Goal: Check status: Check status

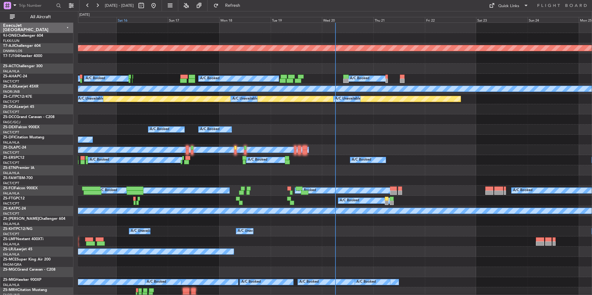
click at [363, 18] on div "Wed 20" at bounding box center [348, 20] width 52 height 6
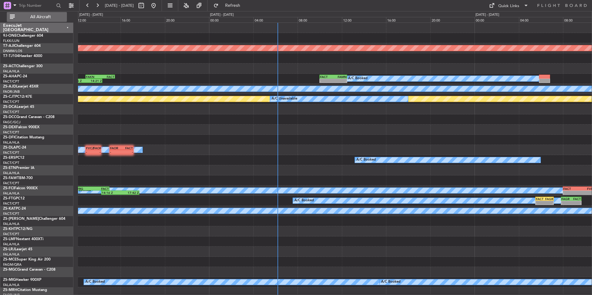
click at [54, 16] on span "All Aircraft" at bounding box center [40, 17] width 49 height 4
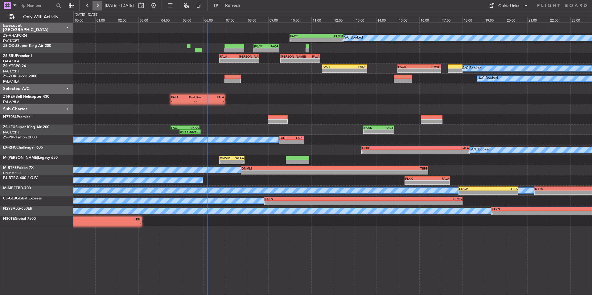
click at [97, 6] on button at bounding box center [98, 6] width 10 height 10
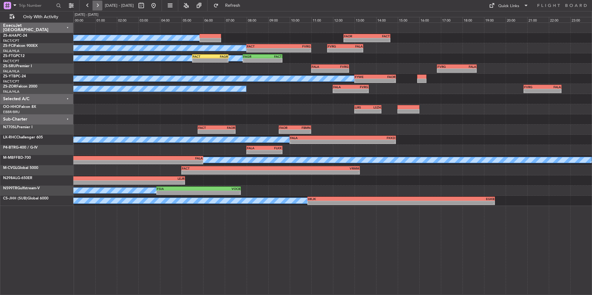
click at [100, 4] on button at bounding box center [98, 6] width 10 height 10
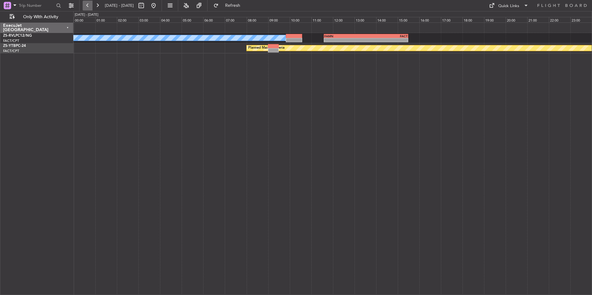
click at [89, 6] on button at bounding box center [88, 6] width 10 height 10
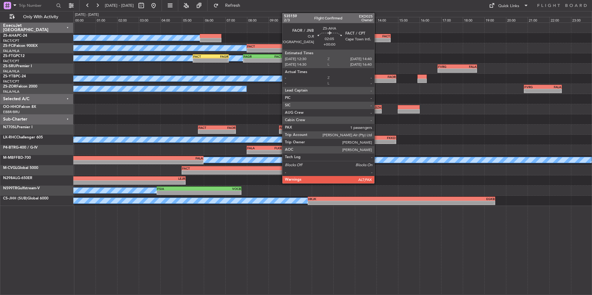
click at [377, 37] on div "FACT" at bounding box center [378, 36] width 23 height 4
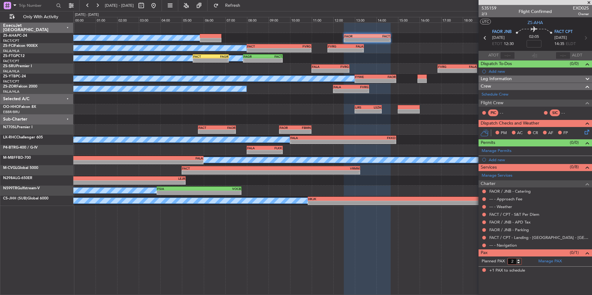
click at [520, 260] on input "2" at bounding box center [515, 261] width 14 height 7
click at [520, 263] on input "1" at bounding box center [515, 261] width 14 height 7
type input "0"
click at [520, 263] on input "0" at bounding box center [515, 261] width 14 height 7
click at [526, 263] on form "Planned PAX 0" at bounding box center [507, 262] width 57 height 10
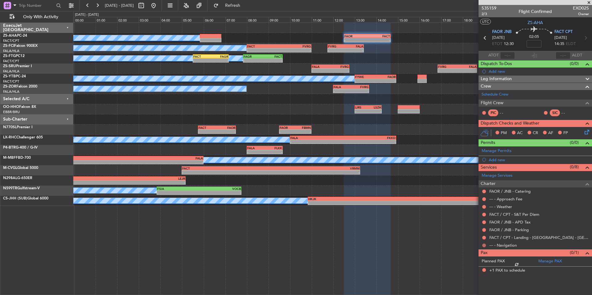
click at [486, 245] on button at bounding box center [485, 246] width 4 height 4
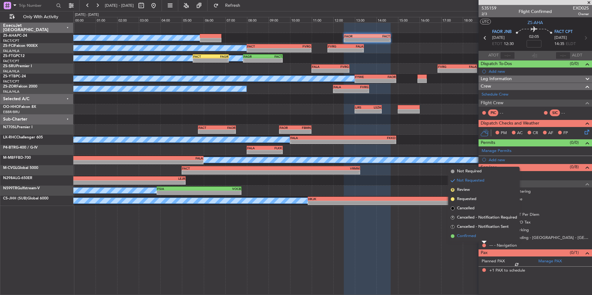
click at [477, 237] on li "Confirmed" at bounding box center [484, 236] width 71 height 9
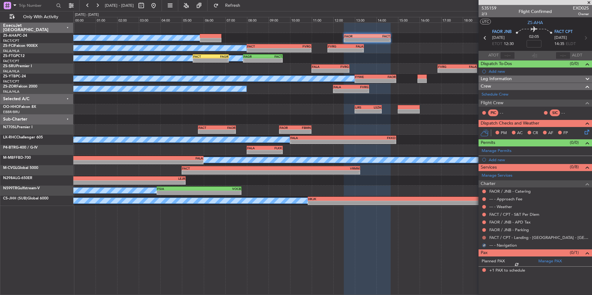
click at [483, 237] on button at bounding box center [485, 238] width 4 height 4
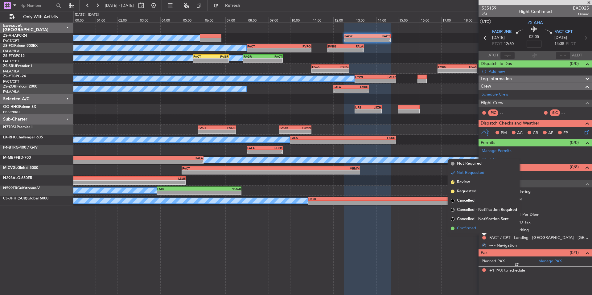
click at [478, 232] on li "Confirmed" at bounding box center [484, 228] width 71 height 9
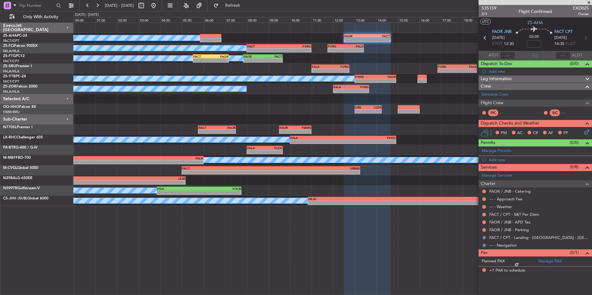
click at [483, 228] on div at bounding box center [484, 230] width 5 height 5
drag, startPoint x: 486, startPoint y: 230, endPoint x: 481, endPoint y: 226, distance: 6.2
click at [486, 230] on button at bounding box center [485, 230] width 4 height 4
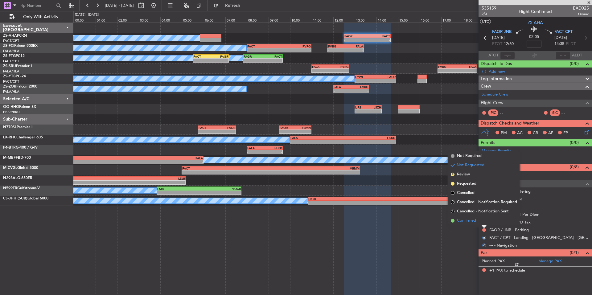
click at [479, 222] on li "Confirmed" at bounding box center [484, 220] width 71 height 9
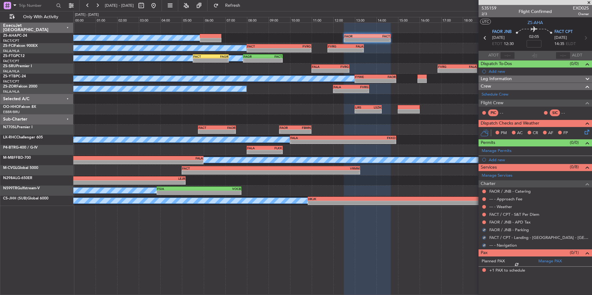
click at [482, 222] on div at bounding box center [484, 222] width 5 height 5
click at [486, 221] on button at bounding box center [485, 223] width 4 height 4
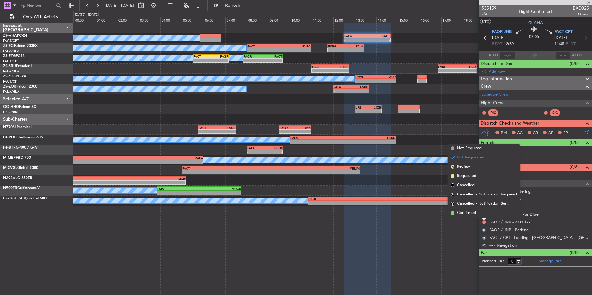
click at [480, 214] on li "Confirmed" at bounding box center [484, 213] width 71 height 9
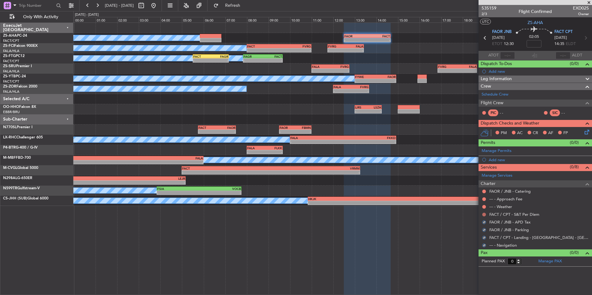
click at [483, 213] on button at bounding box center [485, 215] width 4 height 4
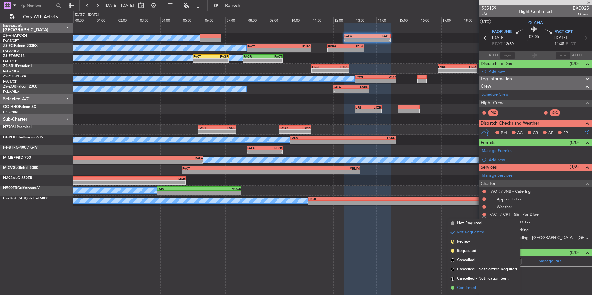
click at [485, 285] on li "Confirmed" at bounding box center [484, 288] width 71 height 9
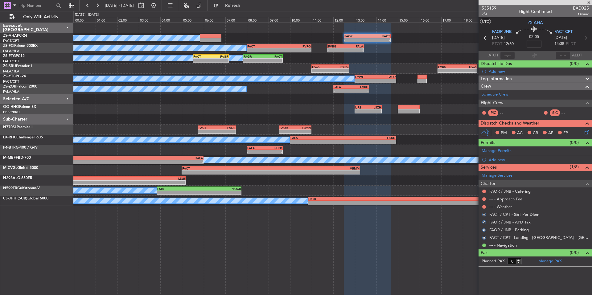
click at [482, 206] on div at bounding box center [484, 207] width 5 height 5
click at [486, 208] on button at bounding box center [485, 207] width 4 height 4
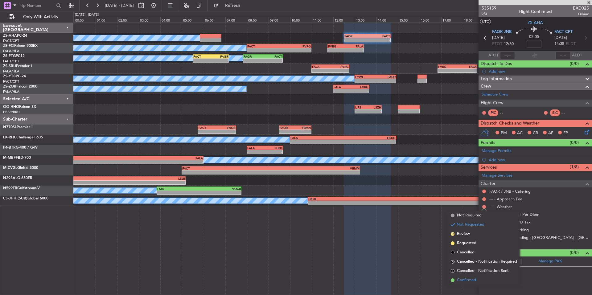
click at [468, 280] on span "Confirmed" at bounding box center [466, 280] width 19 height 6
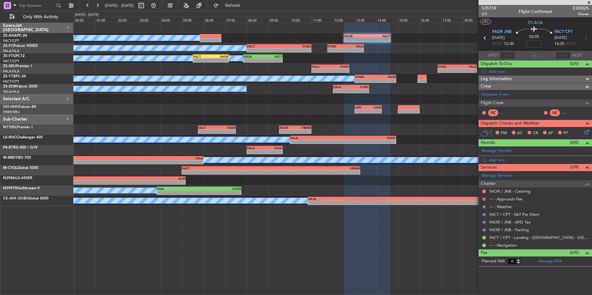
click at [483, 199] on button at bounding box center [485, 199] width 4 height 4
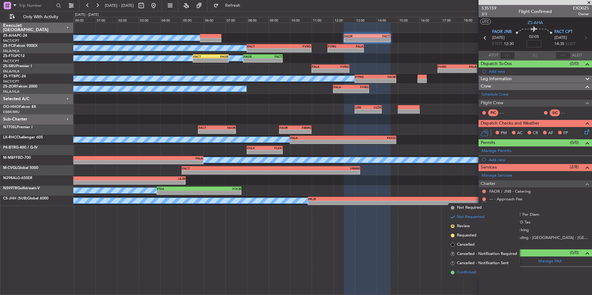
click at [463, 273] on span "Confirmed" at bounding box center [466, 273] width 19 height 6
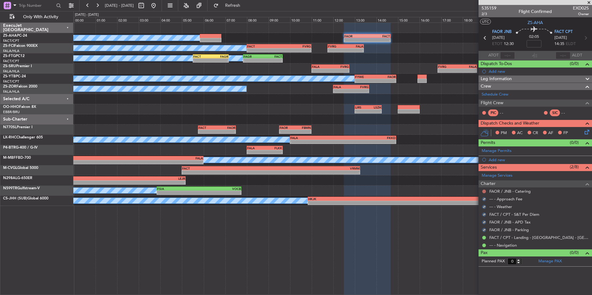
click at [484, 191] on button at bounding box center [485, 192] width 4 height 4
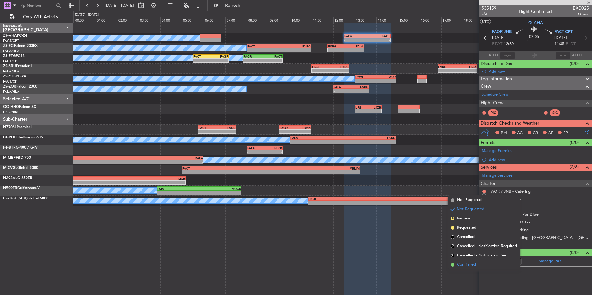
click at [471, 268] on li "Confirmed" at bounding box center [484, 264] width 71 height 9
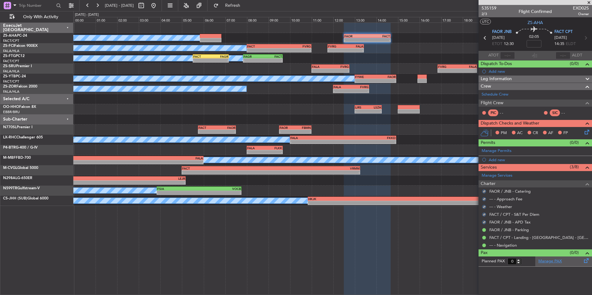
click at [550, 260] on link "Manage PAX" at bounding box center [550, 262] width 23 height 6
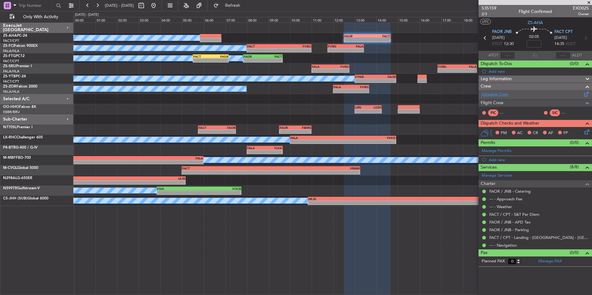
click at [497, 95] on link "Schedule Crew" at bounding box center [495, 95] width 27 height 6
click at [590, 1] on span at bounding box center [589, 3] width 6 height 6
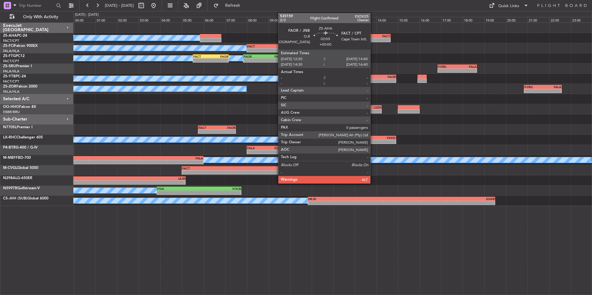
click at [373, 37] on div "FACT" at bounding box center [378, 36] width 23 height 4
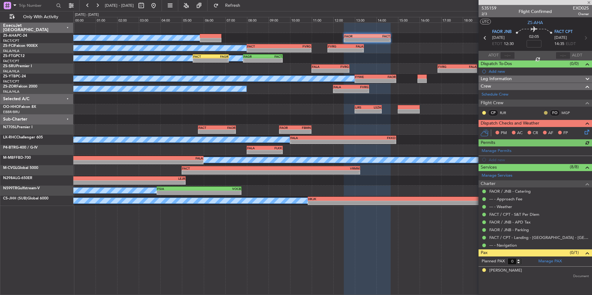
click at [546, 112] on button at bounding box center [546, 113] width 4 height 4
click at [548, 129] on span "Acknowledged" at bounding box center [547, 131] width 27 height 6
click at [484, 112] on button at bounding box center [485, 113] width 4 height 4
click at [586, 130] on icon at bounding box center [586, 131] width 5 height 5
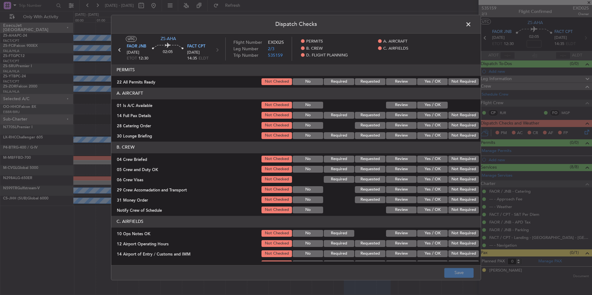
click at [455, 80] on button "Not Required" at bounding box center [464, 81] width 31 height 7
click at [433, 104] on button "Yes / OK" at bounding box center [432, 105] width 31 height 7
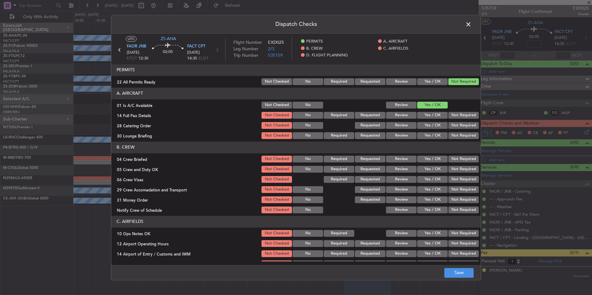
click at [462, 115] on button "Not Required" at bounding box center [464, 115] width 31 height 7
drag, startPoint x: 463, startPoint y: 121, endPoint x: 463, endPoint y: 127, distance: 6.2
click at [463, 123] on section "A. AIRCRAFT 01 Is A/C Available Not Checked No Review Yes / OK 14 Full Pax Deta…" at bounding box center [296, 114] width 370 height 52
click at [463, 127] on button "Not Required" at bounding box center [464, 125] width 31 height 7
drag, startPoint x: 463, startPoint y: 131, endPoint x: 463, endPoint y: 136, distance: 4.3
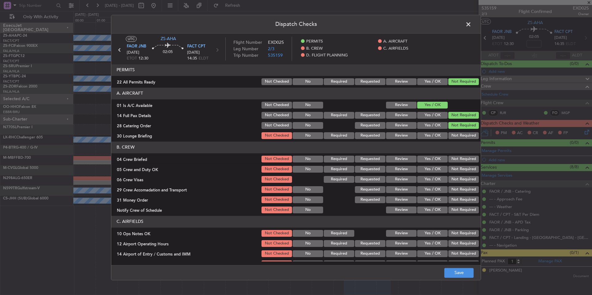
click at [463, 132] on section "A. AIRCRAFT 01 Is A/C Available Not Checked No Review Yes / OK 14 Full Pax Deta…" at bounding box center [296, 114] width 370 height 52
click at [463, 136] on button "Not Required" at bounding box center [464, 135] width 31 height 7
drag, startPoint x: 464, startPoint y: 153, endPoint x: 465, endPoint y: 161, distance: 8.4
click at [464, 154] on section "B. CREW 04 Crew Briefed Not Checked No Required Requested Review Yes / OK Not R…" at bounding box center [296, 178] width 370 height 73
click at [465, 164] on div "Not Required" at bounding box center [463, 159] width 31 height 9
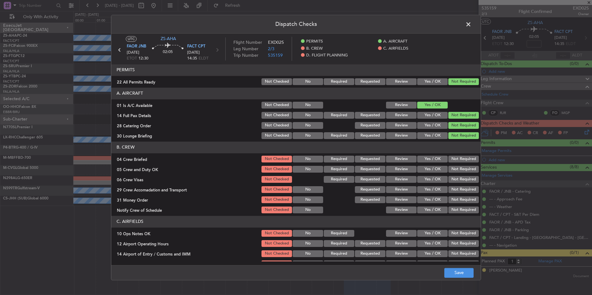
drag, startPoint x: 465, startPoint y: 170, endPoint x: 465, endPoint y: 174, distance: 4.3
click at [465, 171] on button "Not Required" at bounding box center [464, 169] width 31 height 7
drag, startPoint x: 465, startPoint y: 174, endPoint x: 464, endPoint y: 181, distance: 6.8
click at [464, 177] on section "B. CREW 04 Crew Briefed Not Checked No Required Requested Review Yes / OK Not R…" at bounding box center [296, 178] width 370 height 73
click at [464, 187] on section "B. CREW 04 Crew Briefed Not Checked No Required Requested Review Yes / OK Not R…" at bounding box center [296, 178] width 370 height 73
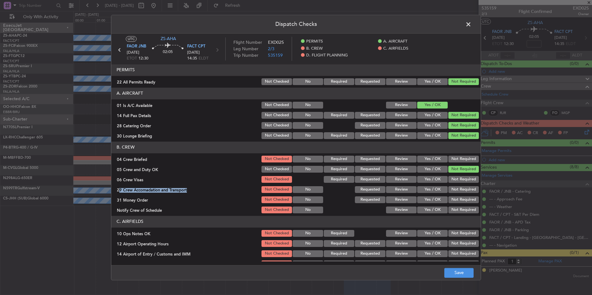
drag, startPoint x: 463, startPoint y: 194, endPoint x: 462, endPoint y: 204, distance: 10.6
click at [463, 201] on button "Not Required" at bounding box center [464, 200] width 31 height 7
drag, startPoint x: 462, startPoint y: 205, endPoint x: 462, endPoint y: 208, distance: 3.4
click at [462, 205] on section "B. CREW 04 Crew Briefed Not Checked No Required Requested Review Yes / OK Not R…" at bounding box center [296, 178] width 370 height 73
click at [461, 211] on button "Not Required" at bounding box center [464, 210] width 31 height 7
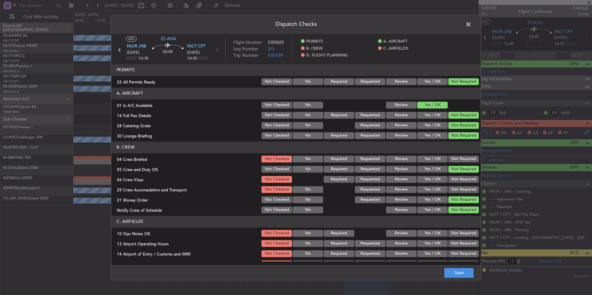
click at [458, 191] on button "Not Required" at bounding box center [464, 189] width 31 height 7
click at [458, 183] on div "Not Required" at bounding box center [463, 179] width 31 height 9
click at [458, 181] on button "Not Required" at bounding box center [464, 179] width 31 height 7
click at [458, 163] on div "Not Required" at bounding box center [463, 159] width 31 height 9
click at [462, 160] on button "Not Required" at bounding box center [464, 159] width 31 height 7
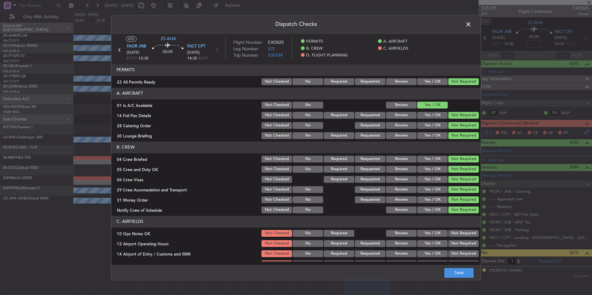
scroll to position [73, 0]
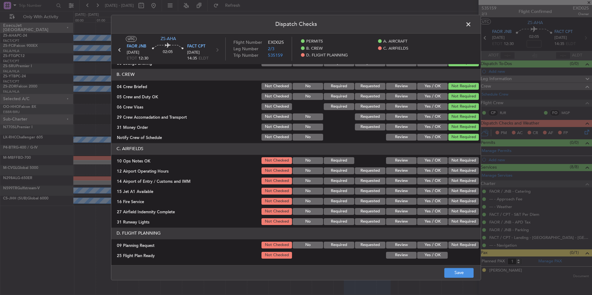
click at [462, 160] on button "Not Required" at bounding box center [464, 160] width 31 height 7
drag, startPoint x: 462, startPoint y: 166, endPoint x: 462, endPoint y: 170, distance: 3.4
click at [462, 167] on section "C. AIRFIELDS 10 Ops Notes OK Not Checked No Required Review Yes / OK Not Requir…" at bounding box center [296, 184] width 370 height 83
drag, startPoint x: 462, startPoint y: 171, endPoint x: 462, endPoint y: 177, distance: 5.6
click at [462, 172] on button "Not Required" at bounding box center [464, 171] width 31 height 7
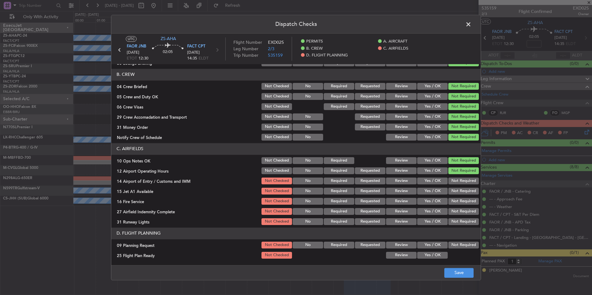
drag, startPoint x: 462, startPoint y: 177, endPoint x: 463, endPoint y: 184, distance: 7.1
click at [462, 179] on div "Not Required" at bounding box center [463, 181] width 31 height 9
drag, startPoint x: 463, startPoint y: 185, endPoint x: 463, endPoint y: 188, distance: 3.4
click at [463, 185] on div "Not Required" at bounding box center [463, 181] width 31 height 9
click at [463, 191] on button "Not Required" at bounding box center [464, 191] width 31 height 7
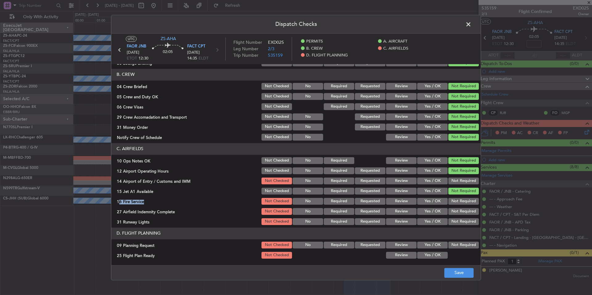
click at [463, 197] on section "C. AIRFIELDS 10 Ops Notes OK Not Checked No Required Review Yes / OK Not Requir…" at bounding box center [296, 184] width 370 height 83
click at [464, 211] on div "Not Required" at bounding box center [463, 211] width 31 height 9
click at [465, 215] on div "Not Required" at bounding box center [463, 211] width 31 height 9
click at [466, 219] on button "Not Required" at bounding box center [464, 221] width 31 height 7
click at [466, 220] on button "Not Required" at bounding box center [464, 221] width 31 height 7
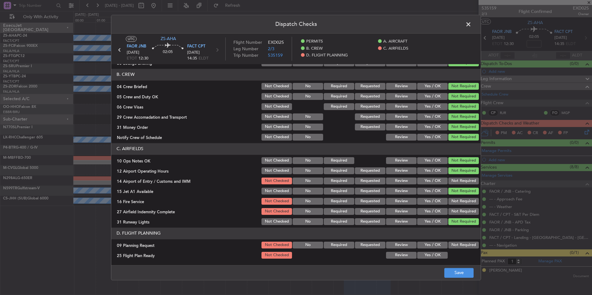
drag, startPoint x: 466, startPoint y: 209, endPoint x: 465, endPoint y: 201, distance: 7.8
click at [466, 208] on div "Not Required" at bounding box center [463, 211] width 31 height 9
click at [465, 201] on button "Not Required" at bounding box center [464, 201] width 31 height 7
drag, startPoint x: 464, startPoint y: 193, endPoint x: 462, endPoint y: 182, distance: 11.8
click at [463, 191] on button "Not Required" at bounding box center [464, 191] width 31 height 7
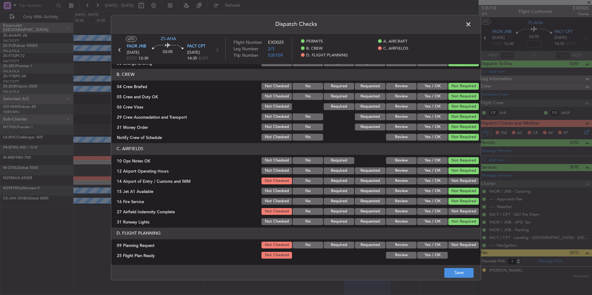
click at [462, 181] on button "Not Required" at bounding box center [464, 181] width 31 height 7
click at [460, 211] on button "Not Required" at bounding box center [464, 211] width 31 height 7
click at [421, 246] on button "Yes / OK" at bounding box center [432, 245] width 31 height 7
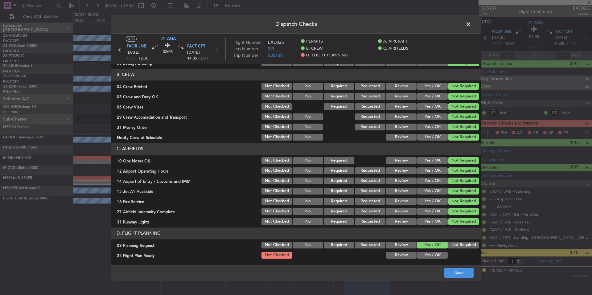
click at [425, 254] on button "Yes / OK" at bounding box center [432, 255] width 31 height 7
click at [461, 273] on button "Save" at bounding box center [459, 273] width 29 height 10
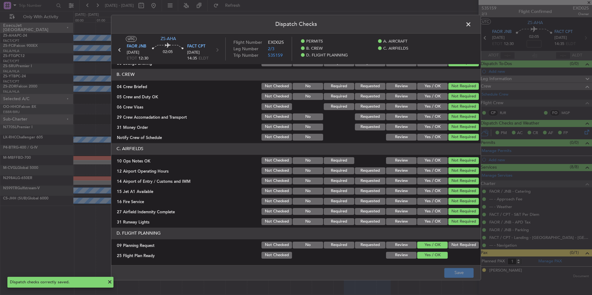
click at [472, 26] on span at bounding box center [472, 26] width 0 height 12
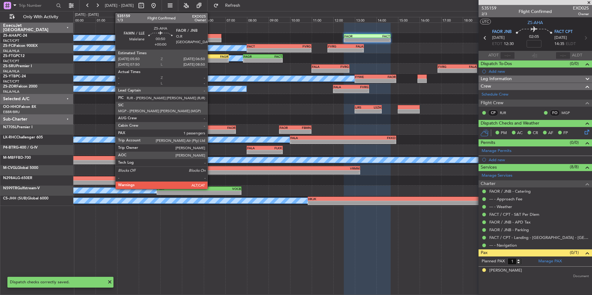
click at [210, 39] on div at bounding box center [211, 40] width 22 height 4
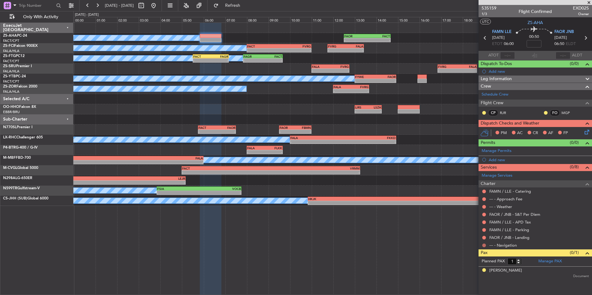
click at [485, 246] on button at bounding box center [485, 246] width 4 height 4
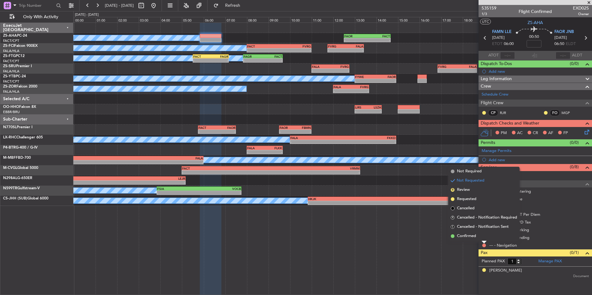
click at [474, 238] on span "Confirmed" at bounding box center [466, 236] width 19 height 6
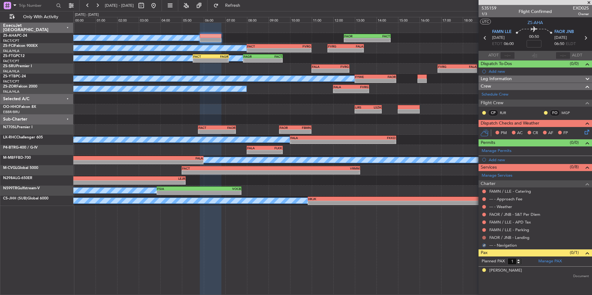
click at [484, 237] on button at bounding box center [485, 238] width 4 height 4
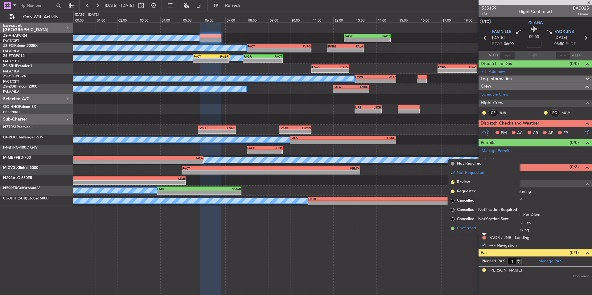
click at [477, 229] on li "Confirmed" at bounding box center [484, 228] width 71 height 9
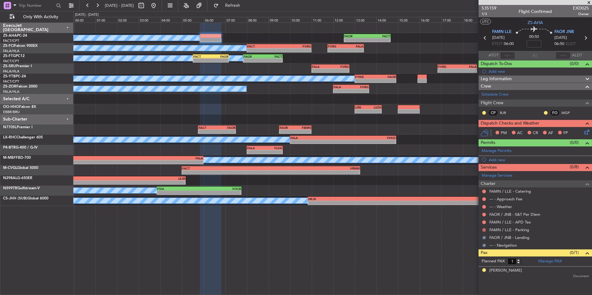
click at [484, 230] on button at bounding box center [485, 230] width 4 height 4
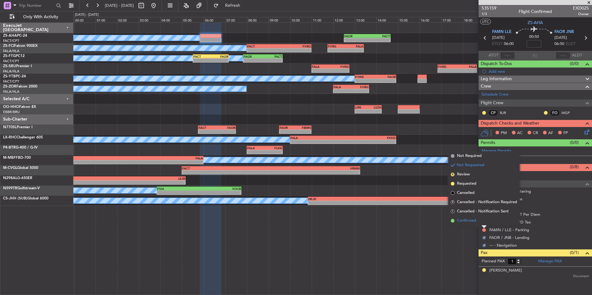
click at [477, 223] on li "Confirmed" at bounding box center [484, 220] width 71 height 9
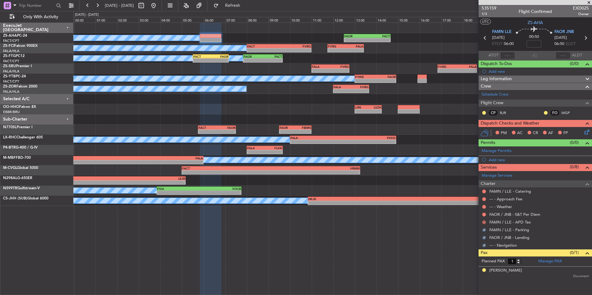
click at [485, 222] on button at bounding box center [485, 223] width 4 height 4
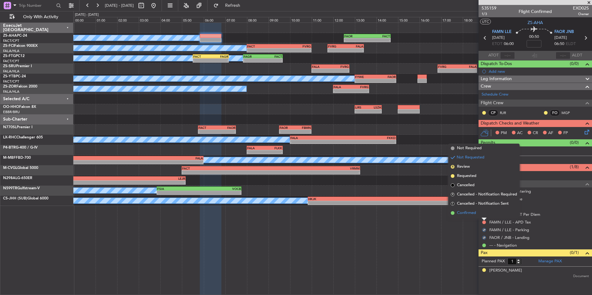
click at [479, 215] on li "Confirmed" at bounding box center [484, 213] width 71 height 9
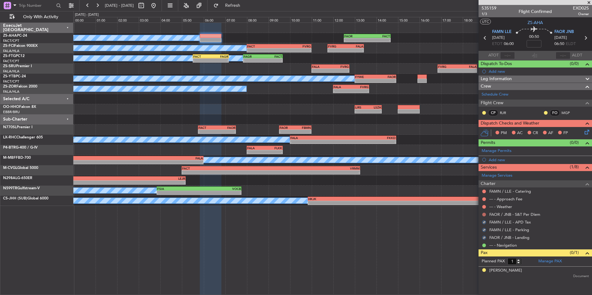
click at [483, 213] on button at bounding box center [485, 215] width 4 height 4
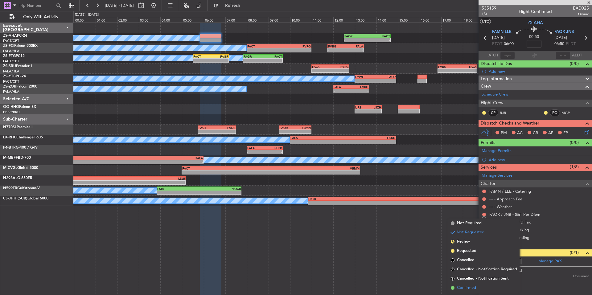
click at [479, 287] on li "Confirmed" at bounding box center [484, 288] width 71 height 9
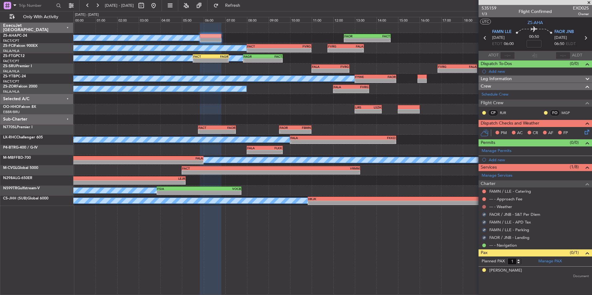
click at [483, 207] on button at bounding box center [485, 207] width 4 height 4
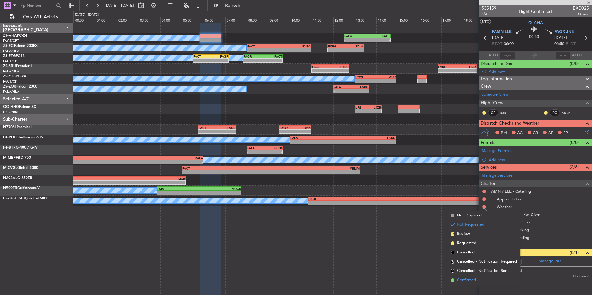
click at [473, 281] on span "Confirmed" at bounding box center [466, 280] width 19 height 6
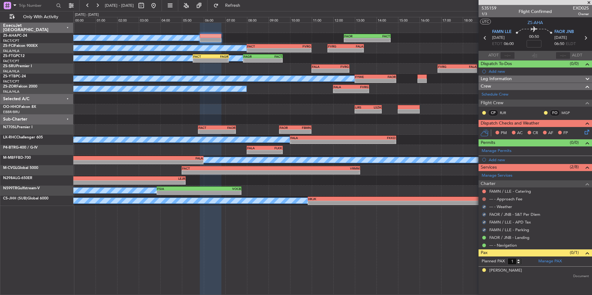
click at [483, 200] on button at bounding box center [485, 199] width 4 height 4
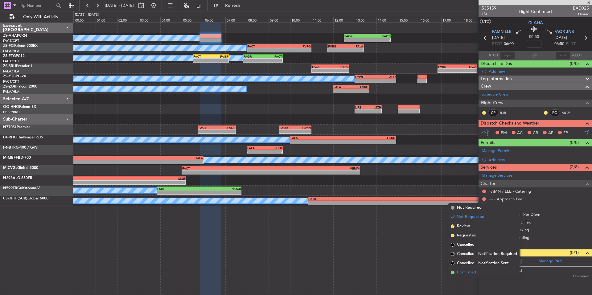
click at [475, 271] on span "Confirmed" at bounding box center [466, 273] width 19 height 6
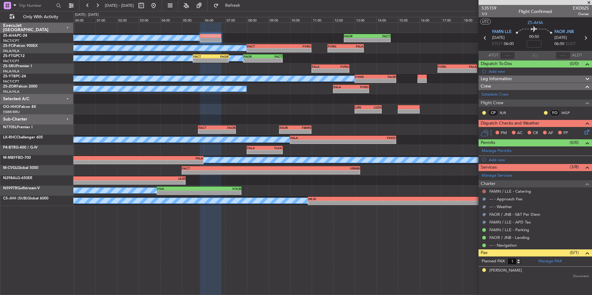
click at [485, 191] on button at bounding box center [485, 192] width 4 height 4
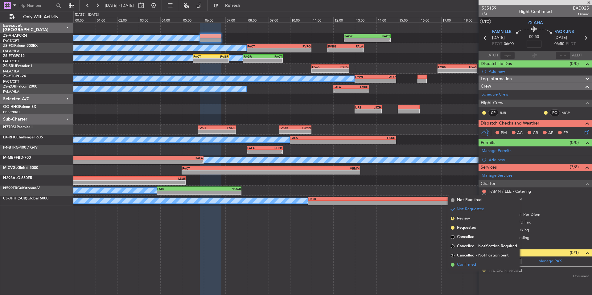
click at [476, 266] on span "Confirmed" at bounding box center [466, 265] width 19 height 6
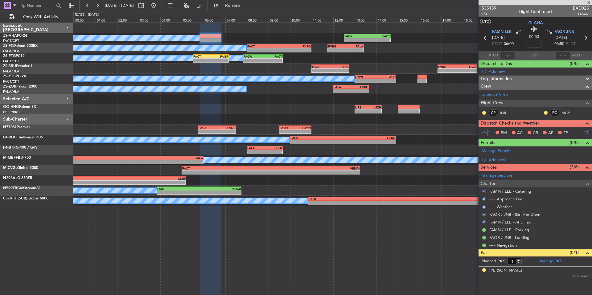
click at [545, 114] on div at bounding box center [546, 112] width 5 height 5
click at [545, 110] on div at bounding box center [546, 112] width 5 height 5
click at [546, 111] on button at bounding box center [546, 113] width 4 height 4
click at [552, 130] on span "Acknowledged" at bounding box center [547, 131] width 27 height 6
click at [485, 114] on button at bounding box center [485, 113] width 4 height 4
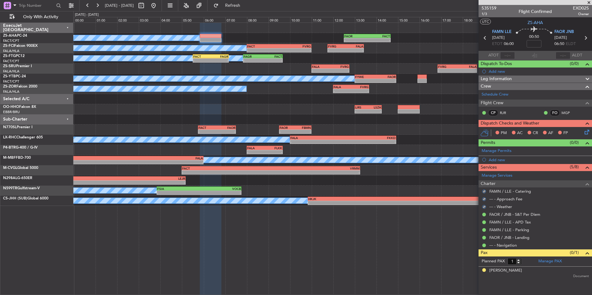
click at [587, 132] on icon at bounding box center [586, 131] width 5 height 5
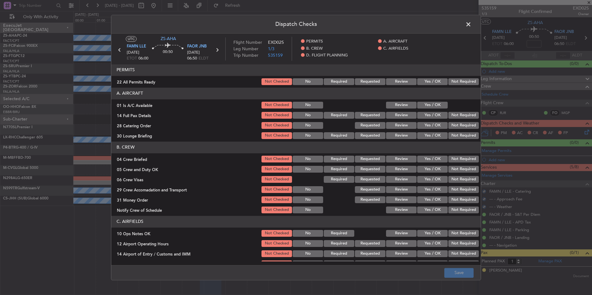
click at [450, 81] on button "Not Required" at bounding box center [464, 81] width 31 height 7
click at [438, 105] on button "Yes / OK" at bounding box center [432, 105] width 31 height 7
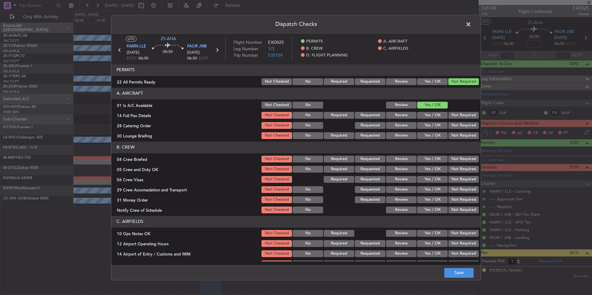
click at [456, 118] on button "Not Required" at bounding box center [464, 115] width 31 height 7
click at [457, 127] on button "Not Required" at bounding box center [464, 125] width 31 height 7
click at [458, 134] on button "Not Required" at bounding box center [464, 135] width 31 height 7
click at [460, 137] on button "Not Required" at bounding box center [464, 135] width 31 height 7
click at [462, 163] on div "Not Required" at bounding box center [463, 159] width 31 height 9
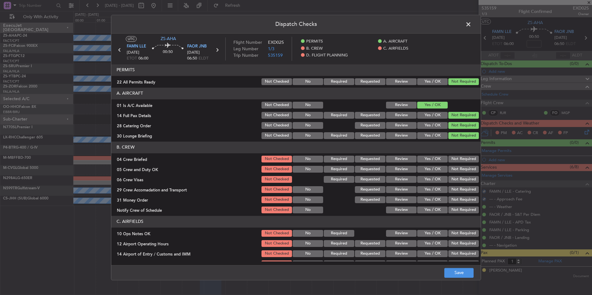
click at [464, 173] on div "Not Required" at bounding box center [463, 169] width 31 height 9
click at [463, 182] on button "Not Required" at bounding box center [464, 179] width 31 height 7
drag, startPoint x: 461, startPoint y: 191, endPoint x: 461, endPoint y: 200, distance: 8.3
click at [461, 194] on div "Not Required" at bounding box center [463, 189] width 31 height 9
drag, startPoint x: 461, startPoint y: 200, endPoint x: 461, endPoint y: 206, distance: 6.5
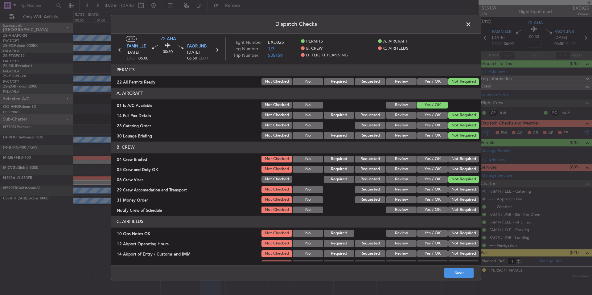
click at [461, 201] on button "Not Required" at bounding box center [464, 200] width 31 height 7
drag, startPoint x: 461, startPoint y: 206, endPoint x: 461, endPoint y: 210, distance: 3.7
click at [461, 208] on section "B. CREW 04 Crew Briefed Not Checked No Required Requested Review Yes / OK Not R…" at bounding box center [296, 178] width 370 height 73
click at [461, 210] on button "Not Required" at bounding box center [464, 210] width 31 height 7
drag, startPoint x: 458, startPoint y: 198, endPoint x: 458, endPoint y: 191, distance: 6.5
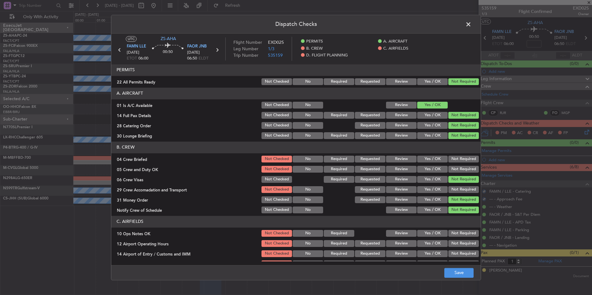
click at [458, 197] on button "Not Required" at bounding box center [464, 200] width 31 height 7
click at [458, 190] on button "Not Required" at bounding box center [464, 189] width 31 height 7
click at [458, 187] on button "Not Required" at bounding box center [464, 189] width 31 height 7
click at [459, 170] on button "Not Required" at bounding box center [464, 169] width 31 height 7
drag, startPoint x: 460, startPoint y: 165, endPoint x: 460, endPoint y: 160, distance: 5.2
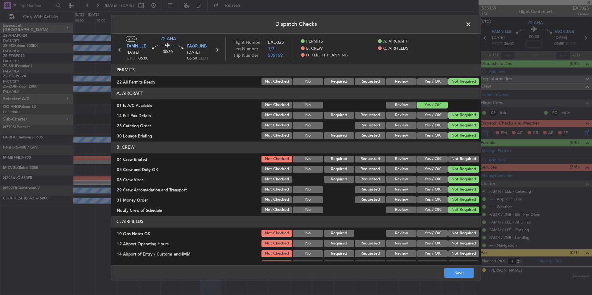
click at [460, 164] on section "B. CREW 04 Crew Briefed Not Checked No Required Requested Review Yes / OK Not R…" at bounding box center [296, 178] width 370 height 73
click at [460, 160] on button "Not Required" at bounding box center [464, 159] width 31 height 7
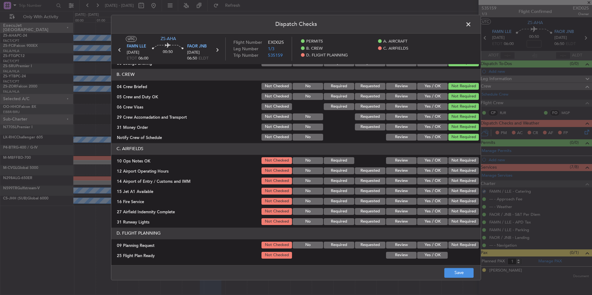
drag, startPoint x: 460, startPoint y: 159, endPoint x: 465, endPoint y: 182, distance: 23.3
click at [460, 159] on button "Not Required" at bounding box center [464, 160] width 31 height 7
click at [464, 179] on button "Not Required" at bounding box center [464, 181] width 31 height 7
drag, startPoint x: 465, startPoint y: 182, endPoint x: 465, endPoint y: 187, distance: 4.9
click at [465, 184] on div "Not Required" at bounding box center [463, 181] width 31 height 9
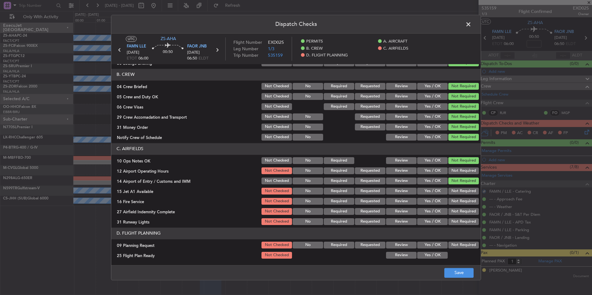
click at [465, 195] on div "Not Required" at bounding box center [463, 191] width 31 height 9
click at [465, 200] on button "Not Required" at bounding box center [464, 201] width 31 height 7
drag, startPoint x: 464, startPoint y: 208, endPoint x: 464, endPoint y: 217, distance: 9.6
click at [464, 213] on section "C. AIRFIELDS 10 Ops Notes OK Not Checked No Required Review Yes / OK Not Requir…" at bounding box center [296, 184] width 370 height 83
click at [464, 218] on section "C. AIRFIELDS 10 Ops Notes OK Not Checked No Required Review Yes / OK Not Requir…" at bounding box center [296, 184] width 370 height 83
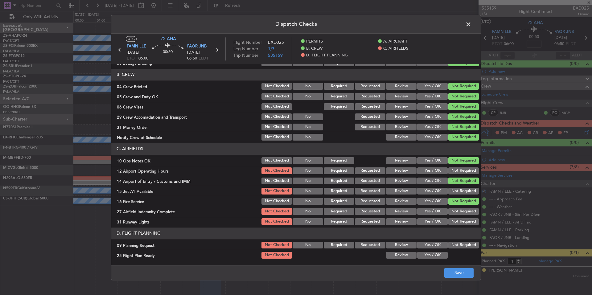
click at [464, 222] on button "Not Required" at bounding box center [464, 221] width 31 height 7
click at [463, 211] on button "Not Required" at bounding box center [464, 211] width 31 height 7
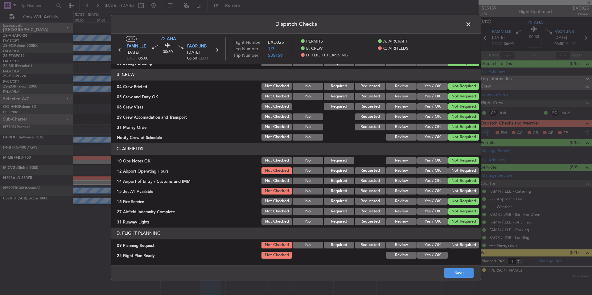
drag, startPoint x: 463, startPoint y: 196, endPoint x: 462, endPoint y: 188, distance: 8.4
click at [463, 194] on section "C. AIRFIELDS 10 Ops Notes OK Not Checked No Required Review Yes / OK Not Requir…" at bounding box center [296, 184] width 370 height 83
click at [462, 188] on div "Not Required" at bounding box center [463, 191] width 31 height 9
drag, startPoint x: 462, startPoint y: 175, endPoint x: 461, endPoint y: 168, distance: 6.5
click at [462, 174] on section "C. AIRFIELDS 10 Ops Notes OK Not Checked No Required Review Yes / OK Not Requir…" at bounding box center [296, 184] width 370 height 83
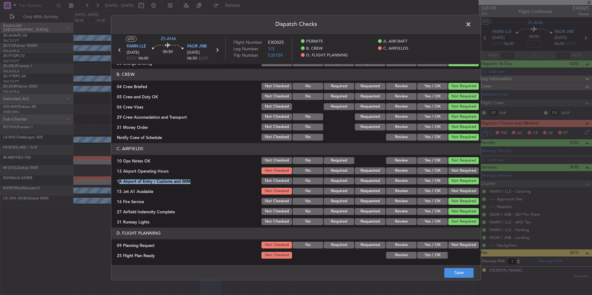
drag, startPoint x: 461, startPoint y: 168, endPoint x: 460, endPoint y: 182, distance: 13.9
click at [461, 168] on button "Not Required" at bounding box center [464, 171] width 31 height 7
click at [460, 191] on button "Not Required" at bounding box center [464, 191] width 31 height 7
click at [437, 243] on button "Yes / OK" at bounding box center [432, 245] width 31 height 7
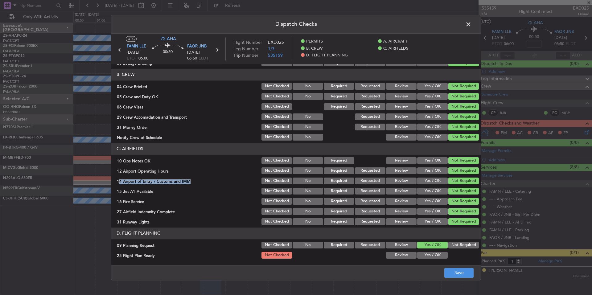
click at [437, 254] on button "Yes / OK" at bounding box center [432, 255] width 31 height 7
click at [454, 268] on footer "Save" at bounding box center [296, 272] width 370 height 15
click at [465, 277] on button "Save" at bounding box center [459, 273] width 29 height 10
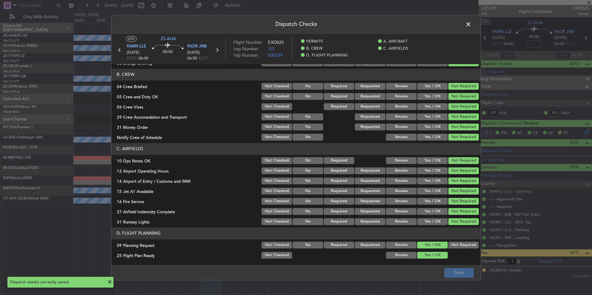
click at [472, 25] on span at bounding box center [472, 26] width 0 height 12
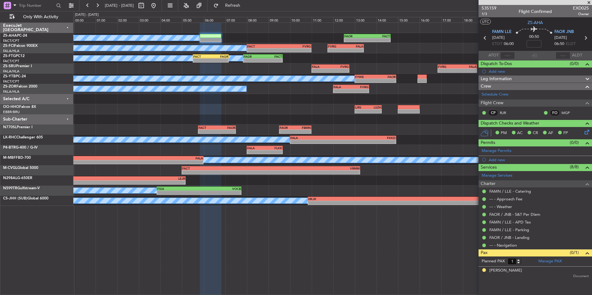
drag, startPoint x: 589, startPoint y: 1, endPoint x: 578, endPoint y: 0, distance: 10.2
click at [589, 1] on span at bounding box center [589, 3] width 6 height 6
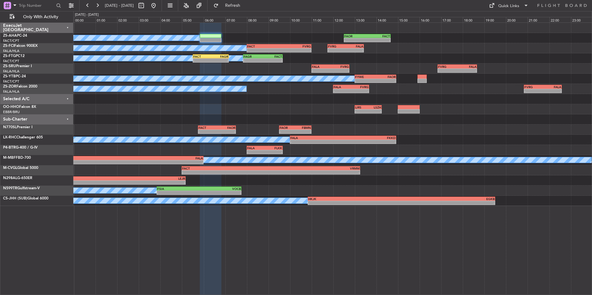
type input "0"
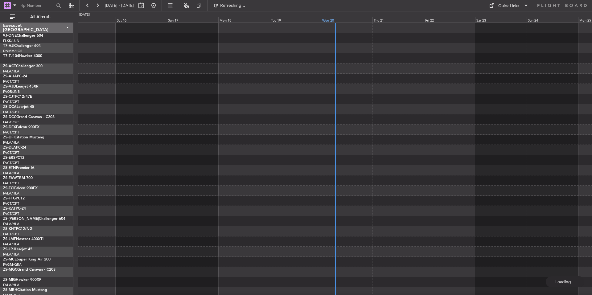
click at [351, 19] on div "Wed 20" at bounding box center [347, 20] width 52 height 6
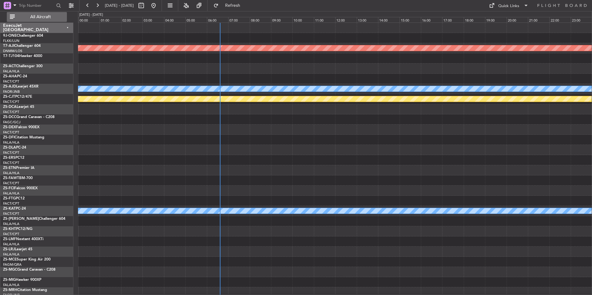
click at [63, 18] on span "All Aircraft" at bounding box center [40, 17] width 49 height 4
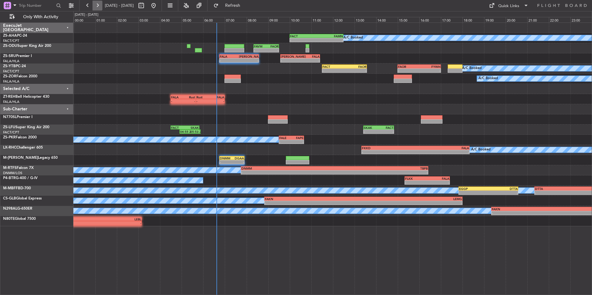
click at [96, 5] on button at bounding box center [98, 6] width 10 height 10
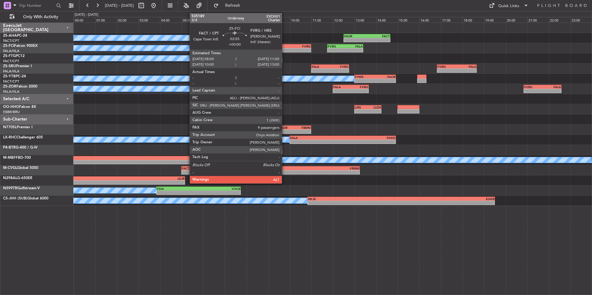
click at [285, 49] on div "-" at bounding box center [295, 50] width 32 height 4
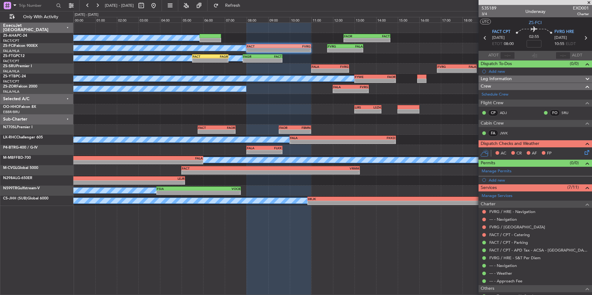
click at [588, 2] on span at bounding box center [589, 3] width 6 height 6
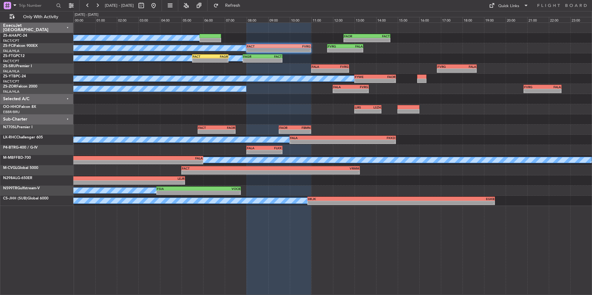
type input "0"
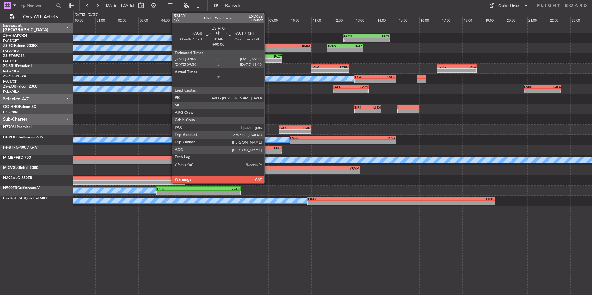
click at [267, 58] on div "FAGR 07:50 Z FACT 09:40 Z" at bounding box center [263, 56] width 40 height 4
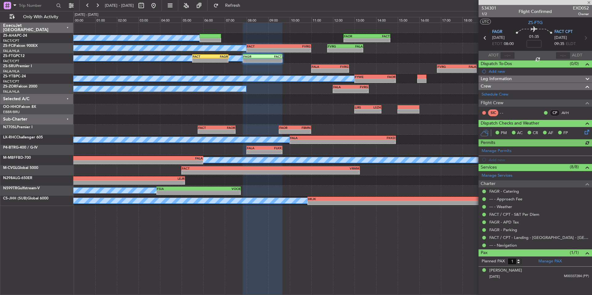
click at [586, 132] on icon at bounding box center [586, 131] width 5 height 5
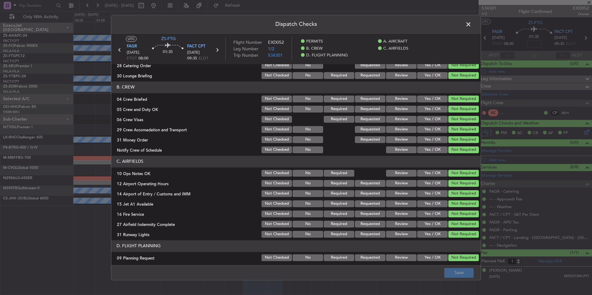
scroll to position [73, 0]
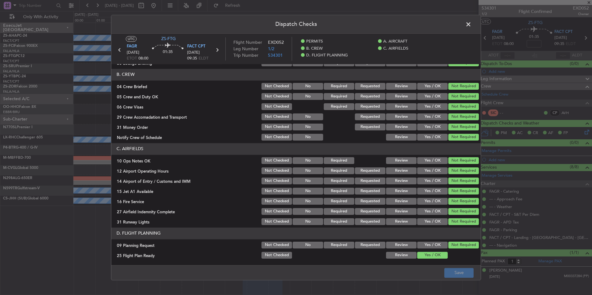
click at [396, 246] on button "Review" at bounding box center [401, 245] width 31 height 7
click at [397, 254] on button "Review" at bounding box center [401, 255] width 31 height 7
click at [450, 271] on button "Save" at bounding box center [459, 273] width 29 height 10
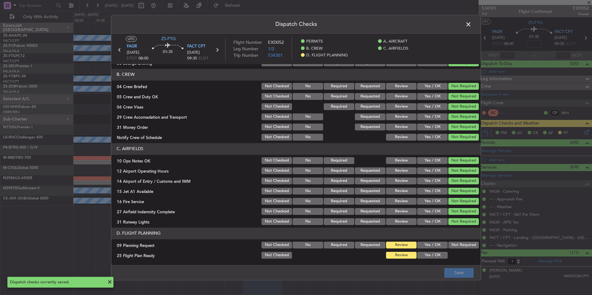
click at [472, 24] on span at bounding box center [472, 26] width 0 height 12
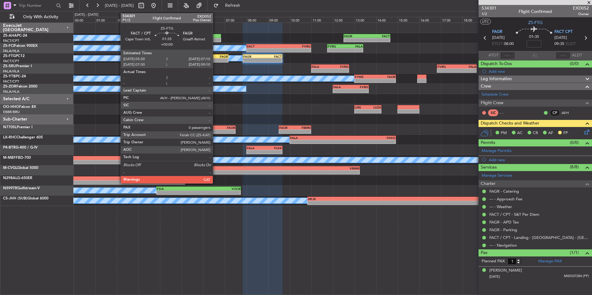
click at [216, 57] on div "FAGR" at bounding box center [219, 57] width 18 height 4
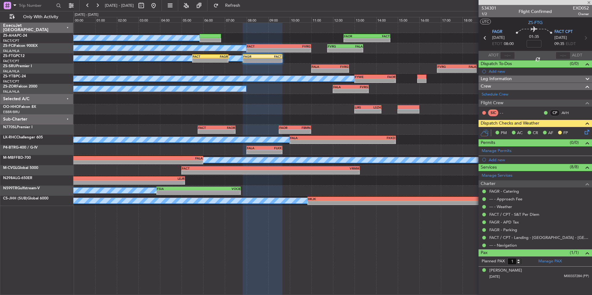
type input "0"
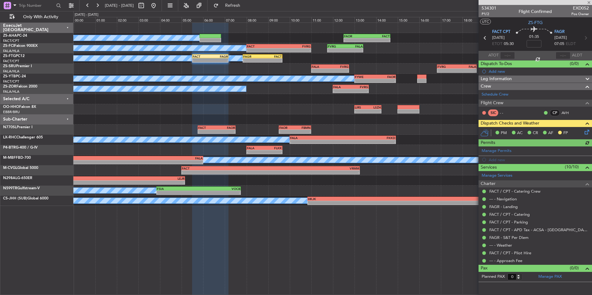
click at [590, 3] on div at bounding box center [536, 2] width 114 height 5
click at [588, 3] on span at bounding box center [589, 3] width 6 height 6
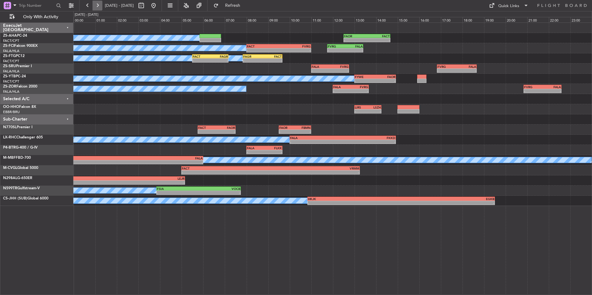
click at [99, 6] on button at bounding box center [98, 6] width 10 height 10
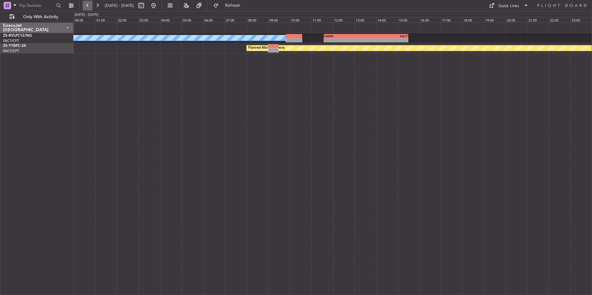
click at [90, 6] on button at bounding box center [88, 6] width 10 height 10
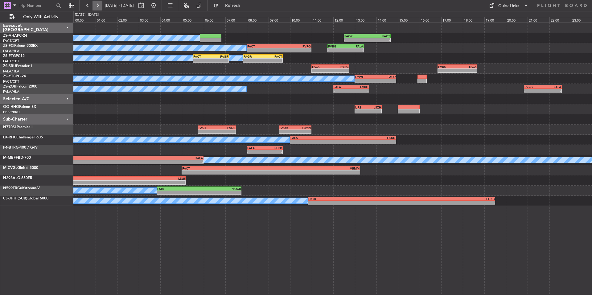
click at [101, 5] on button at bounding box center [98, 6] width 10 height 10
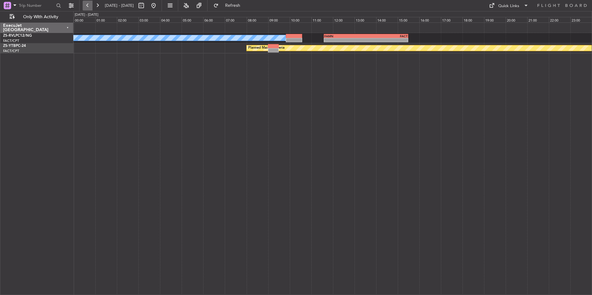
click at [89, 6] on button at bounding box center [88, 6] width 10 height 10
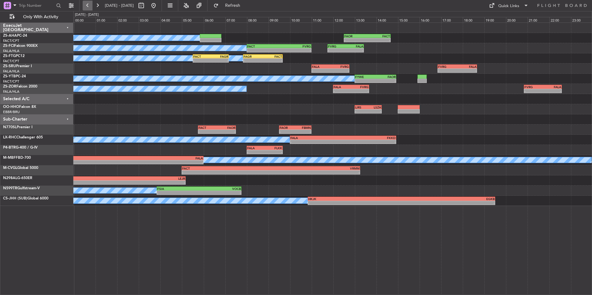
click at [84, 3] on button at bounding box center [88, 6] width 10 height 10
